Goal: Task Accomplishment & Management: Manage account settings

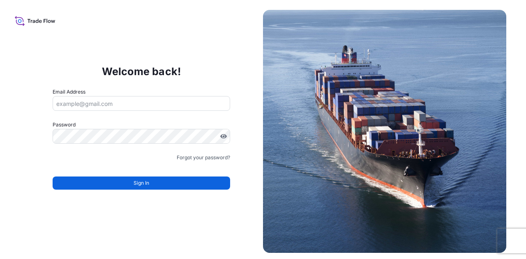
click at [143, 16] on div "Welcome back! Email Address Password Must include: Upper & lower case letters S…" at bounding box center [263, 129] width 526 height 259
click at [157, 103] on input "Email Address" at bounding box center [142, 103] width 178 height 15
click at [132, 104] on input "Email Address" at bounding box center [142, 103] width 178 height 15
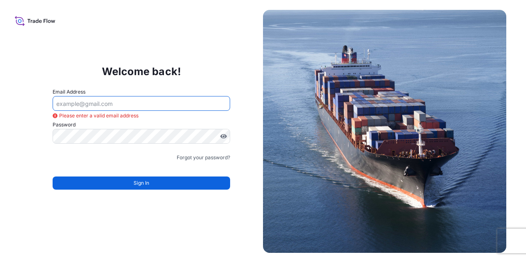
click at [133, 102] on input "Email Address" at bounding box center [142, 103] width 178 height 15
click at [122, 103] on input "Email Address" at bounding box center [142, 103] width 178 height 15
type input "L"
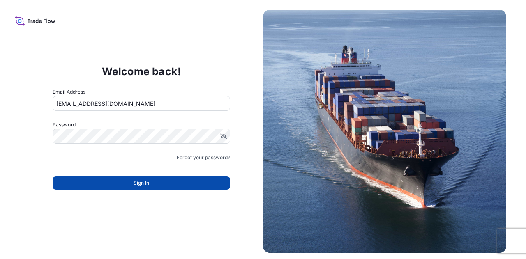
click at [120, 184] on button "Sign In" at bounding box center [142, 183] width 178 height 13
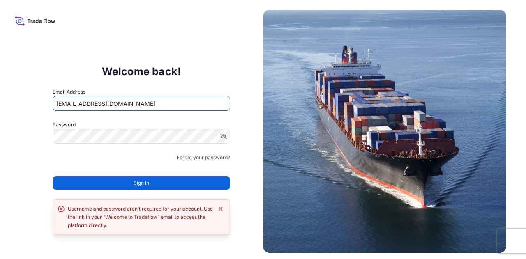
click at [132, 99] on input "[EMAIL_ADDRESS][DOMAIN_NAME]" at bounding box center [142, 103] width 178 height 15
click at [17, 113] on div "Welcome back! Email Address [EMAIL_ADDRESS][DOMAIN_NAME] Password Must include:…" at bounding box center [263, 129] width 526 height 259
click at [132, 104] on input "[EMAIL_ADDRESS][DOMAIN_NAME]" at bounding box center [142, 103] width 178 height 15
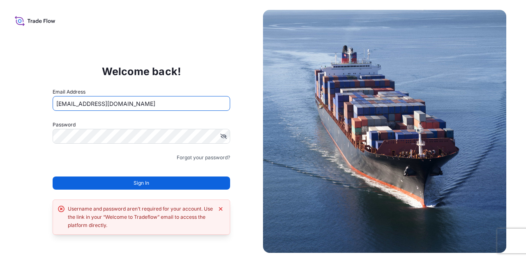
click at [132, 104] on input "[EMAIL_ADDRESS][DOMAIN_NAME]" at bounding box center [142, 103] width 178 height 15
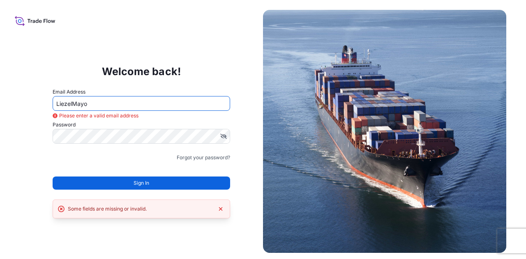
click at [128, 105] on input "LiezelMayo" at bounding box center [142, 103] width 178 height 15
type input "[EMAIL_ADDRESS][DOMAIN_NAME]"
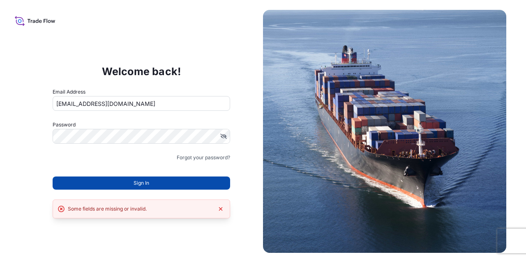
click at [136, 186] on span "Sign In" at bounding box center [142, 183] width 16 height 8
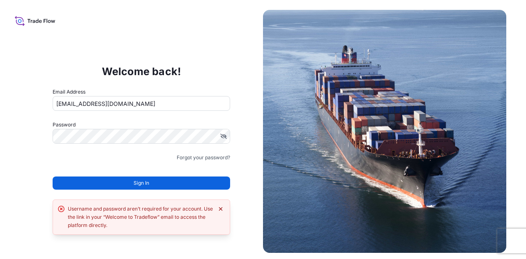
click at [219, 212] on icon "Dismiss error" at bounding box center [220, 209] width 7 height 7
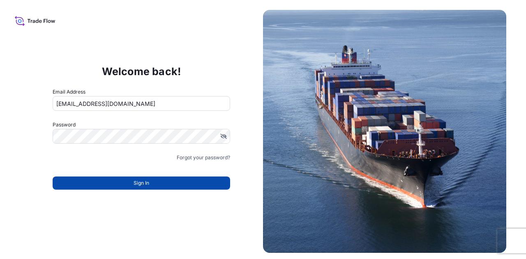
click at [145, 184] on span "Sign In" at bounding box center [142, 183] width 16 height 8
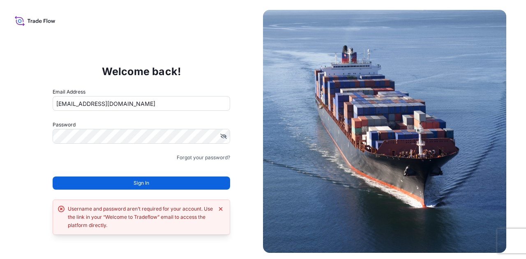
click at [145, 184] on span "Sign In" at bounding box center [142, 183] width 16 height 8
click at [194, 157] on link "Forgot your password?" at bounding box center [203, 158] width 53 height 8
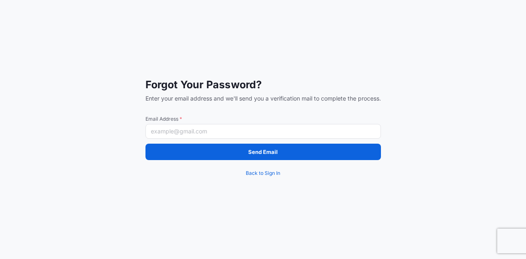
click at [191, 131] on input "Email Address *" at bounding box center [262, 131] width 235 height 15
type input "[EMAIL_ADDRESS][DOMAIN_NAME]"
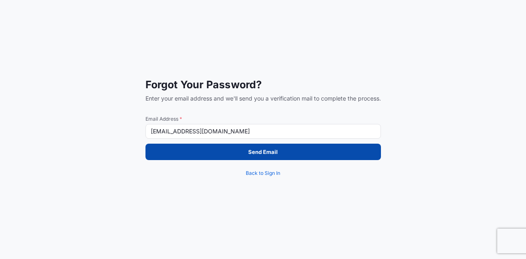
click at [215, 150] on button "Send Email" at bounding box center [262, 152] width 235 height 16
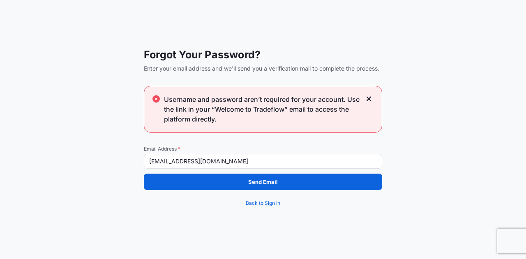
click at [228, 162] on input "[EMAIL_ADDRESS][DOMAIN_NAME]" at bounding box center [263, 161] width 238 height 15
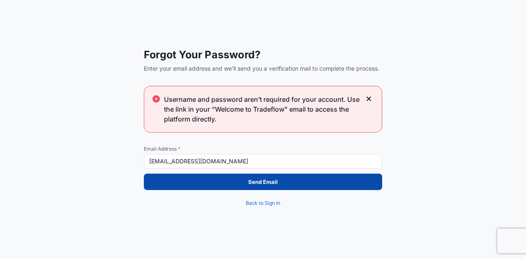
click at [251, 180] on p "Send Email" at bounding box center [263, 182] width 30 height 8
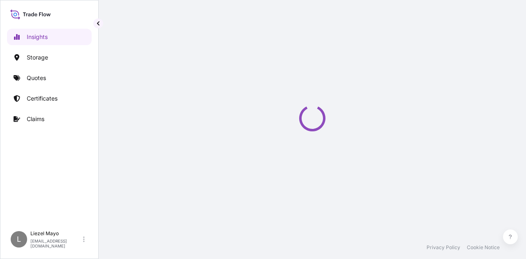
select select "2025"
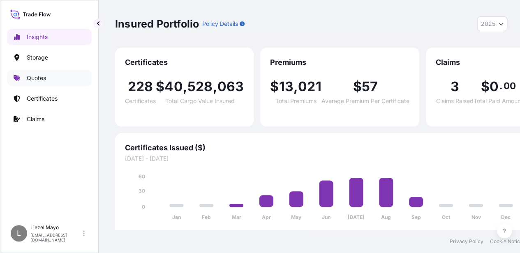
click at [35, 79] on p "Quotes" at bounding box center [36, 78] width 19 height 8
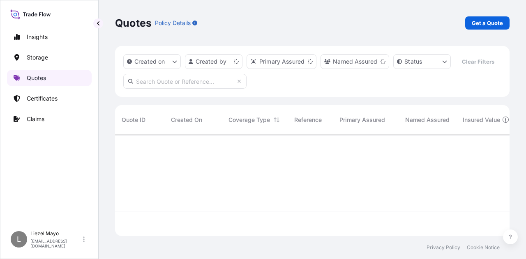
scroll to position [100, 388]
click at [494, 23] on p "Get a Quote" at bounding box center [487, 23] width 31 height 8
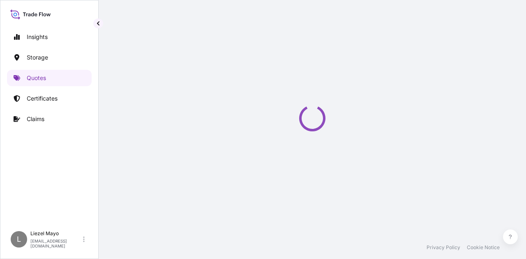
select select "Water"
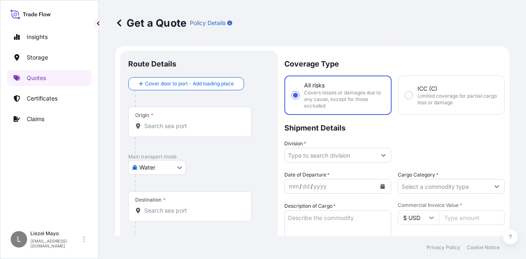
scroll to position [13, 0]
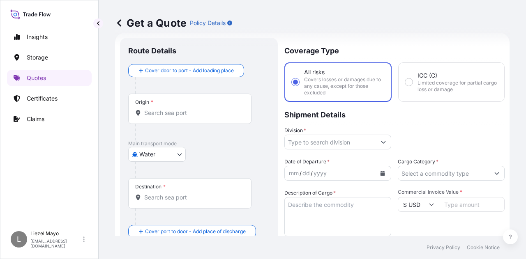
click at [165, 118] on div "Origin *" at bounding box center [189, 109] width 123 height 30
click at [165, 117] on input "Origin *" at bounding box center [192, 113] width 97 height 8
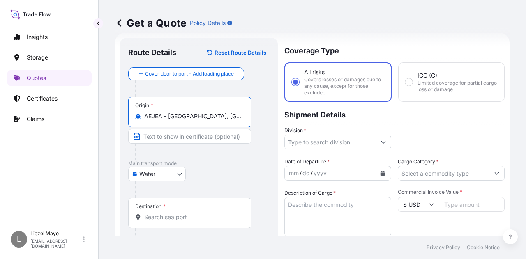
type input "AEJEA - Jebel Ali, United Arab Emirates"
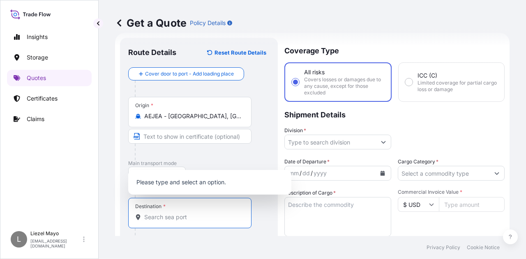
click at [168, 219] on input "Destination *" at bounding box center [192, 217] width 97 height 8
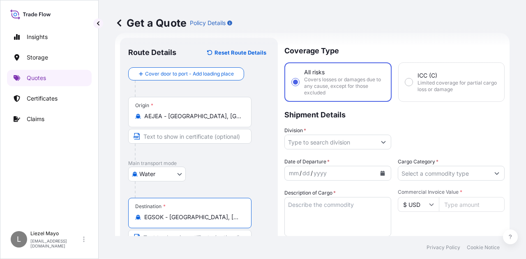
type input "EGSOK - Sokhna Port, Egypt"
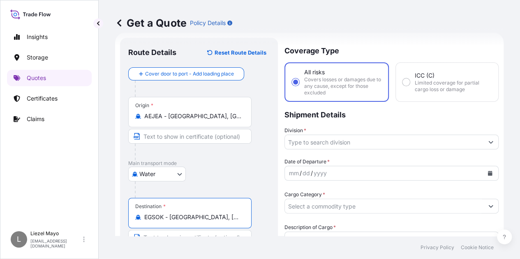
click at [370, 144] on div at bounding box center [391, 142] width 214 height 15
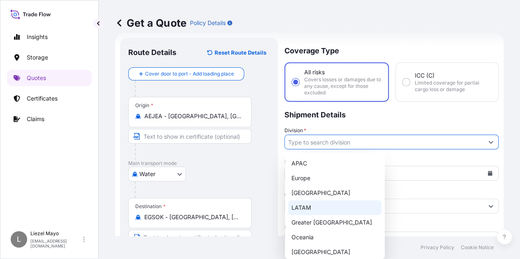
click at [329, 206] on div "LATAM" at bounding box center [334, 208] width 93 height 15
type input "LATAM"
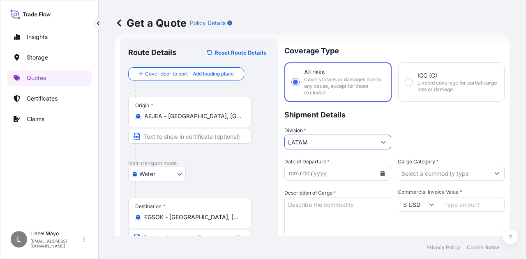
click at [381, 174] on icon "Calendar" at bounding box center [383, 173] width 5 height 5
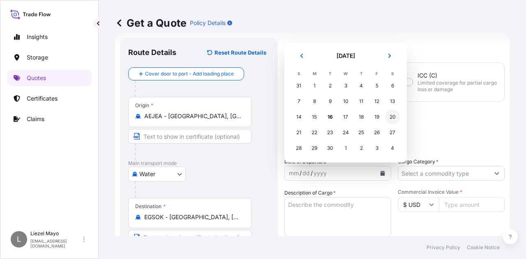
click at [389, 119] on div "20" at bounding box center [392, 117] width 15 height 15
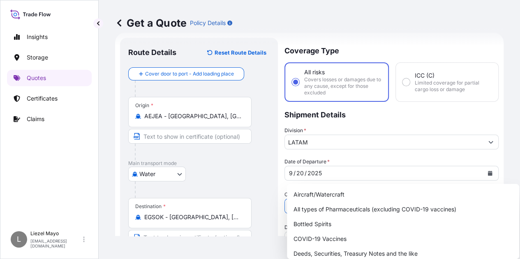
click at [440, 199] on input "Cargo Category *" at bounding box center [384, 206] width 198 height 15
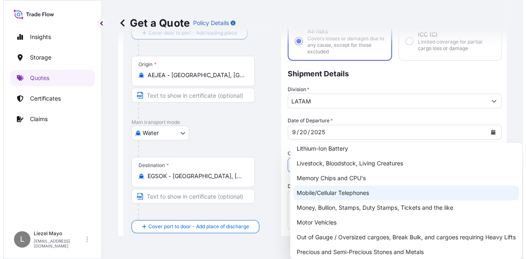
scroll to position [64, 0]
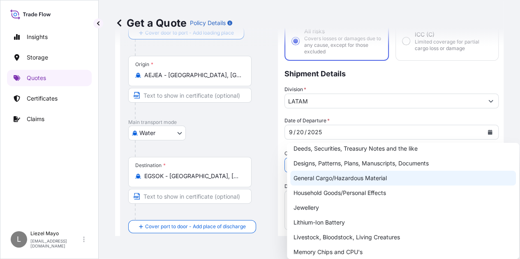
click at [363, 178] on div "General Cargo/Hazardous Material" at bounding box center [403, 178] width 226 height 15
type input "General Cargo/Hazardous Material"
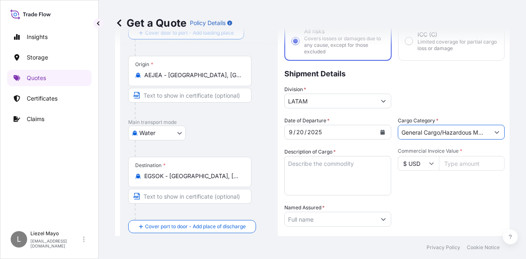
click at [329, 168] on textarea "Description of Cargo *" at bounding box center [337, 175] width 107 height 39
click at [318, 166] on textarea "Description of Cargo *" at bounding box center [337, 175] width 107 height 39
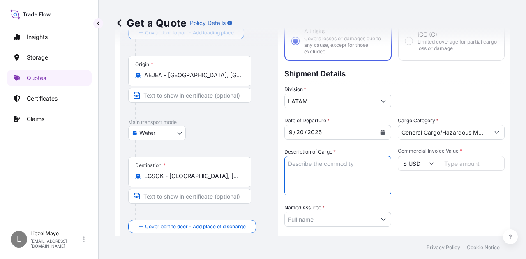
paste textarea "CALCIUM CARBONATE"
type textarea "CALCIUM CARBONATE"
click at [424, 165] on input "$ USD" at bounding box center [418, 163] width 41 height 15
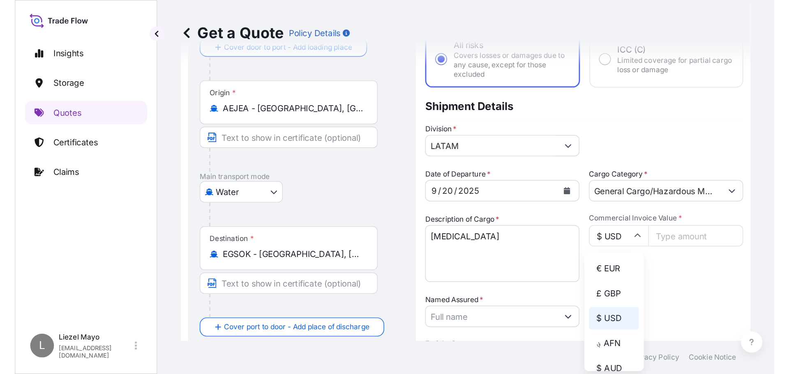
scroll to position [54, 0]
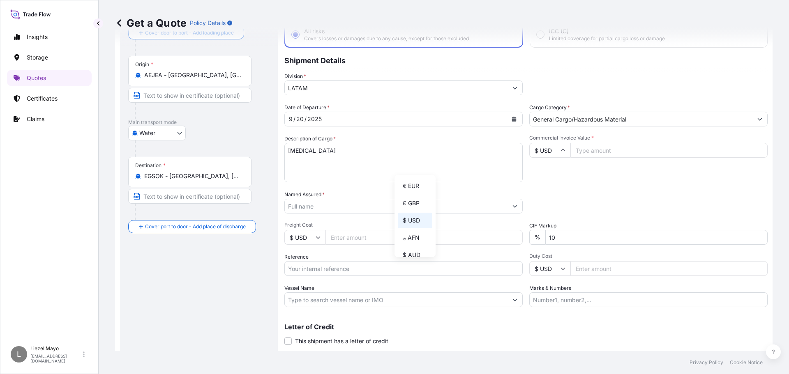
click at [526, 259] on icon at bounding box center [563, 268] width 5 height 5
click at [526, 253] on span "Duty Cost" at bounding box center [648, 256] width 238 height 7
click at [526, 259] on input "Duty Cost" at bounding box center [668, 268] width 197 height 15
click at [526, 259] on input "$ USD" at bounding box center [549, 268] width 41 height 15
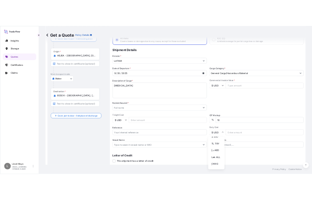
scroll to position [329, 0]
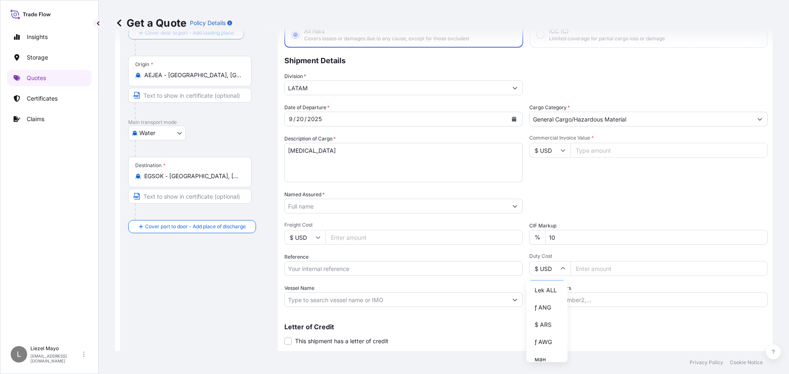
click at [526, 259] on div "د.إ AED" at bounding box center [547, 273] width 35 height 16
type input "د.إ AED"
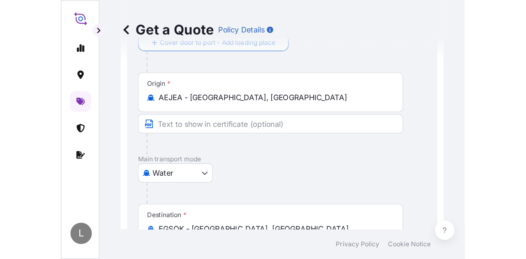
scroll to position [54, 0]
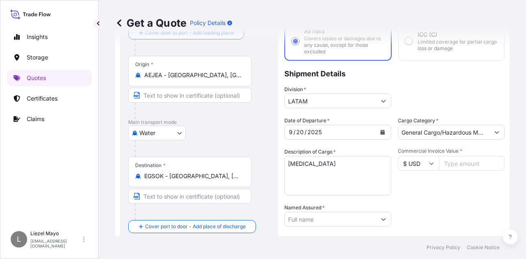
click at [456, 163] on input "Commercial Invoice Value *" at bounding box center [472, 163] width 66 height 15
type input "18900"
click at [429, 166] on icon at bounding box center [431, 163] width 5 height 5
click at [415, 176] on div "د.إ AED" at bounding box center [415, 168] width 35 height 16
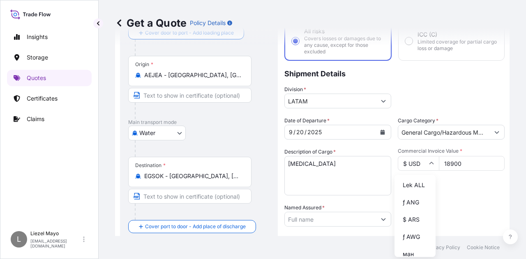
type input "د.إ AED"
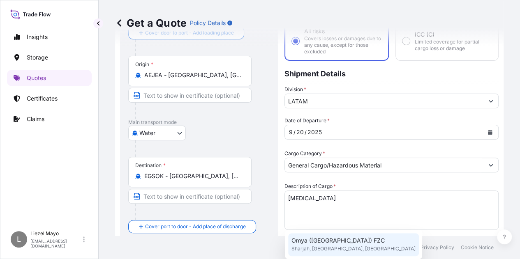
click at [337, 240] on span "Omya (UAE) FZC" at bounding box center [337, 241] width 93 height 8
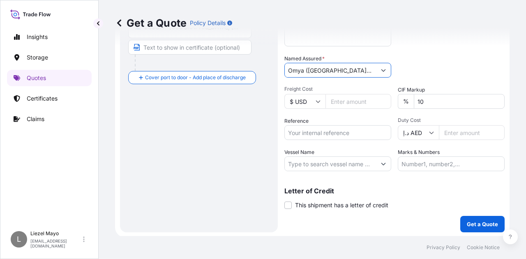
scroll to position [204, 0]
type input "Omya (UAE) FZC"
click at [473, 227] on p "Get a Quote" at bounding box center [482, 223] width 31 height 8
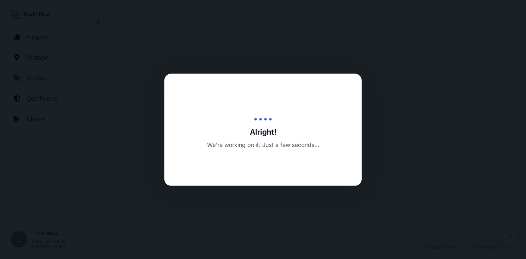
select select "Water"
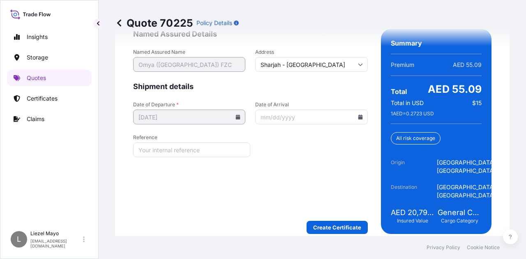
scroll to position [1393, 0]
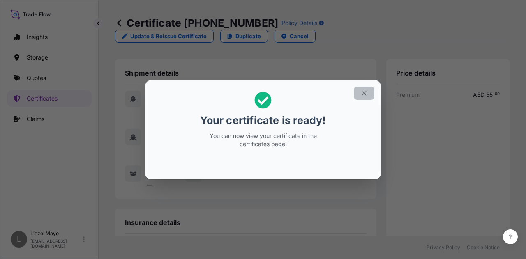
click at [360, 92] on icon "button" at bounding box center [363, 93] width 7 height 7
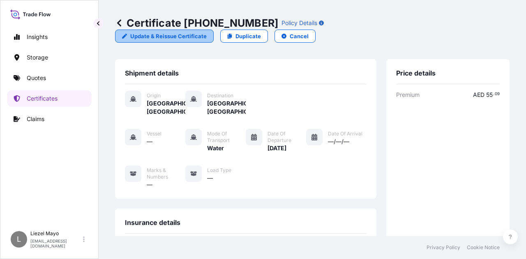
click at [127, 34] on icon at bounding box center [124, 36] width 5 height 5
select select "Water"
select select "31615"
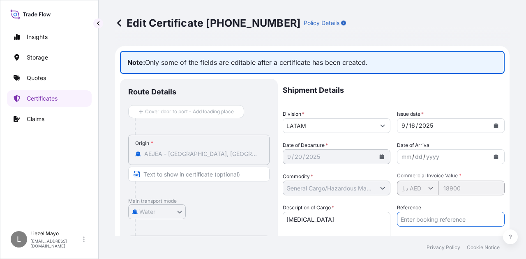
click at [438, 217] on input "Reference" at bounding box center [451, 219] width 108 height 15
paste input "A13141105600"
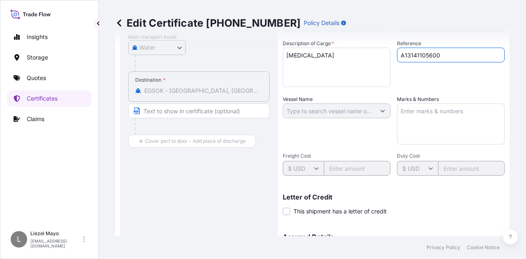
scroll to position [262, 0]
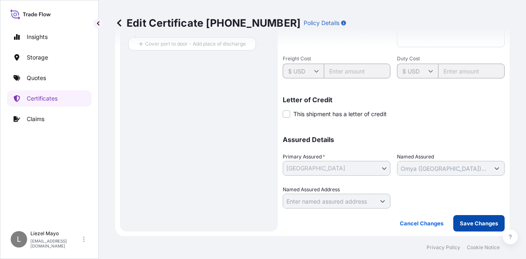
type input "A13141105600"
click at [469, 222] on p "Save Changes" at bounding box center [479, 223] width 38 height 8
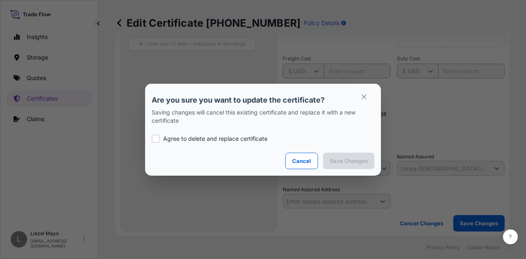
click at [165, 136] on p "Agree to delete and replace certificate" at bounding box center [215, 139] width 104 height 8
checkbox input "true"
click at [356, 159] on p "Save Changes" at bounding box center [349, 161] width 38 height 8
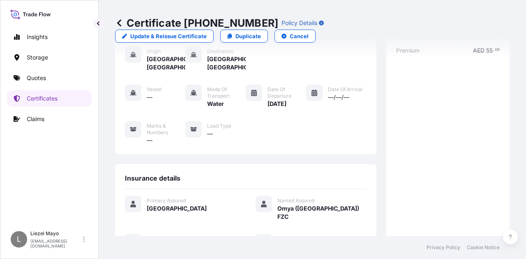
scroll to position [252, 0]
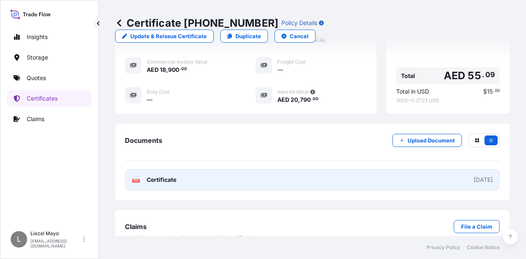
click at [377, 169] on link "PDF Certificate 2025-09-16" at bounding box center [312, 179] width 375 height 21
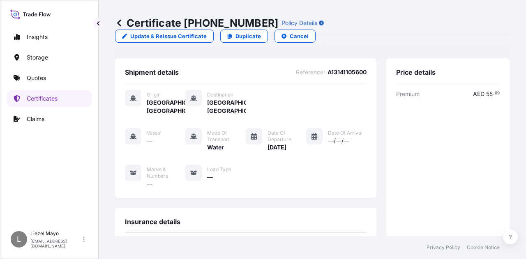
scroll to position [0, 0]
